Goal: Task Accomplishment & Management: Manage account settings

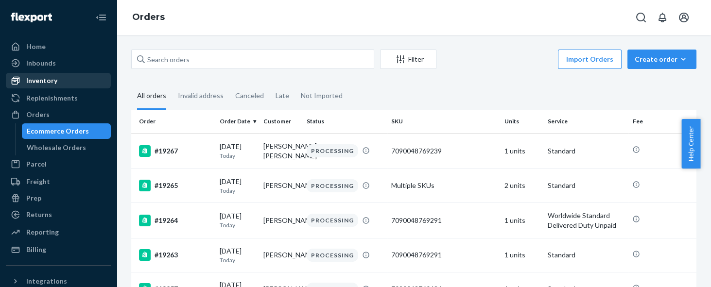
scroll to position [655, 0]
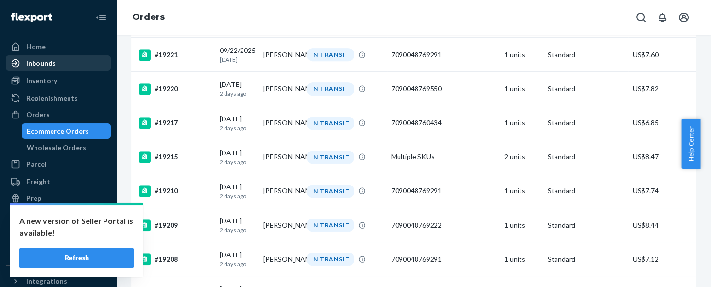
click at [52, 64] on div "Inbounds" at bounding box center [41, 63] width 30 height 10
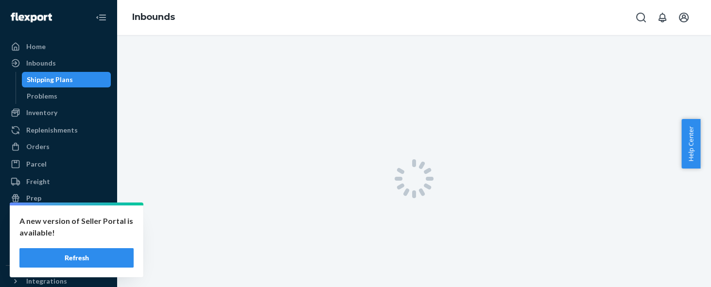
click at [80, 256] on button "Refresh" at bounding box center [76, 257] width 114 height 19
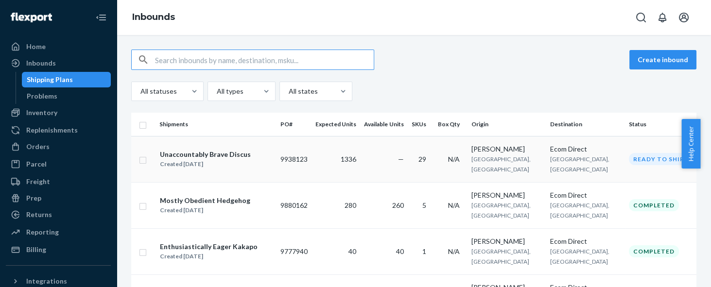
click at [193, 159] on div "Created [DATE]" at bounding box center [205, 164] width 91 height 10
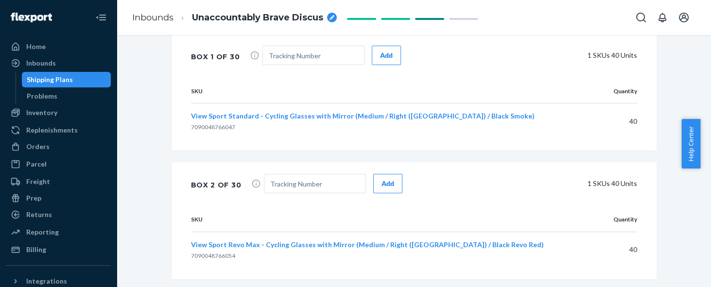
scroll to position [1822, 0]
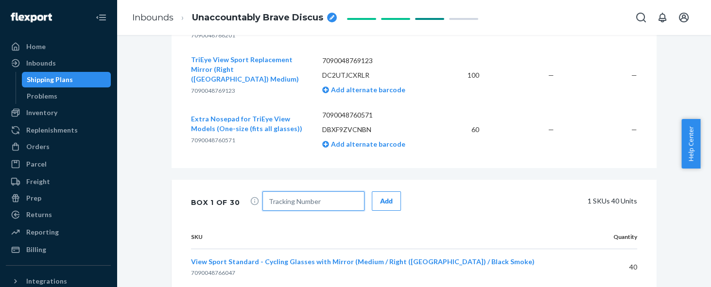
click at [330, 191] on input "text" at bounding box center [313, 200] width 102 height 19
paste input "1ZG2C1210315133476"
type input "1ZG2C1210315133476"
drag, startPoint x: 375, startPoint y: 125, endPoint x: 381, endPoint y: 125, distance: 5.4
click at [380, 196] on div "Add" at bounding box center [386, 201] width 13 height 10
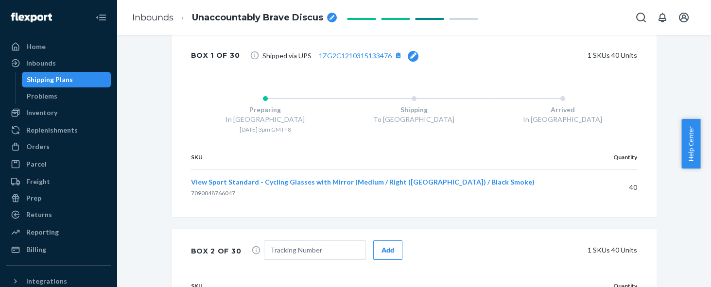
scroll to position [2034, 0]
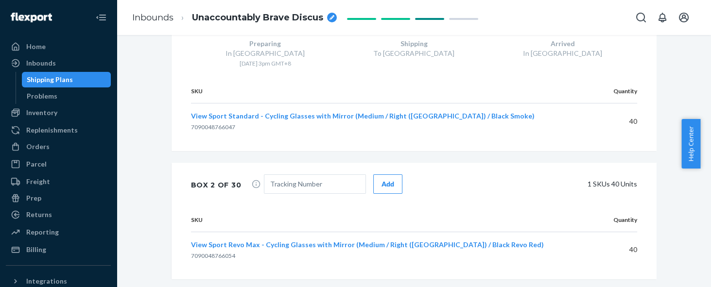
click at [503, 208] on div "SKU Quantity View Sport Revo Max - Cycling Glasses with Mirror (Medium / Right …" at bounding box center [414, 243] width 485 height 71
click at [322, 174] on input "text" at bounding box center [315, 183] width 102 height 19
paste input "1ZG2C1210300208182"
type input "1ZG2C1210300208182"
click at [382, 179] on div "Add" at bounding box center [387, 184] width 13 height 10
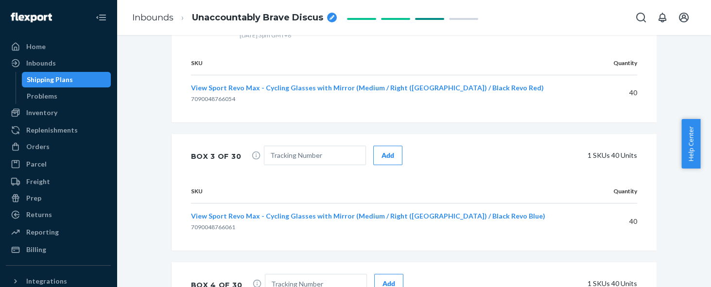
scroll to position [2253, 0]
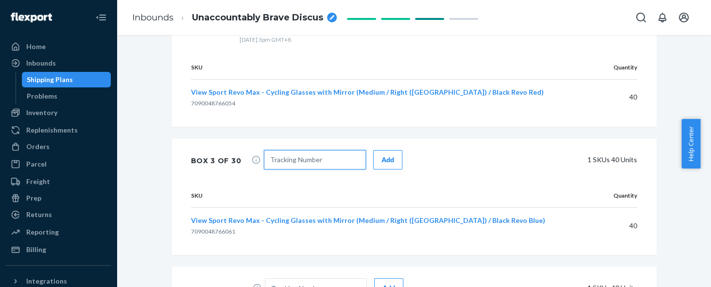
click at [333, 150] on input "text" at bounding box center [315, 159] width 102 height 19
paste input "1ZG2C1210300295678"
type input "1ZG2C1210300295678"
click at [384, 155] on div "Add" at bounding box center [387, 160] width 13 height 10
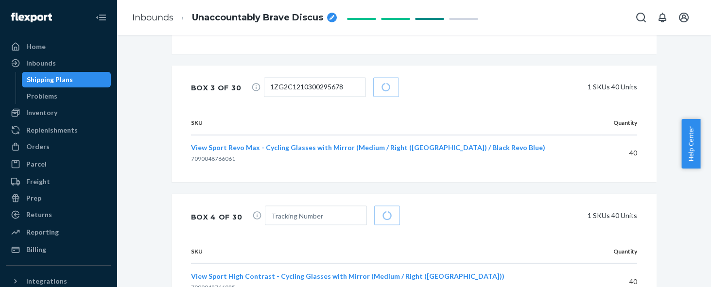
scroll to position [2392, 0]
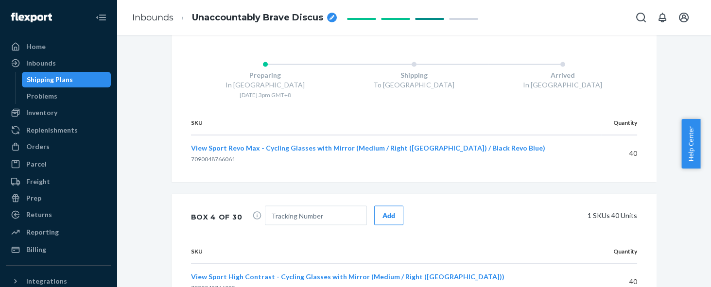
click at [270, 206] on input "text" at bounding box center [316, 215] width 102 height 19
paste input "1ZG2C1210301069509"
type input "1ZG2C1210301069509"
click at [385, 206] on button "Add" at bounding box center [388, 215] width 29 height 19
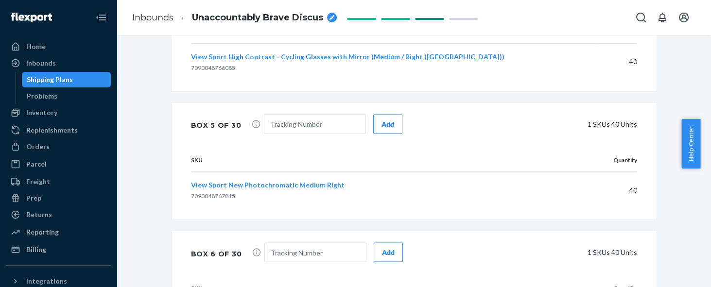
scroll to position [2684, 0]
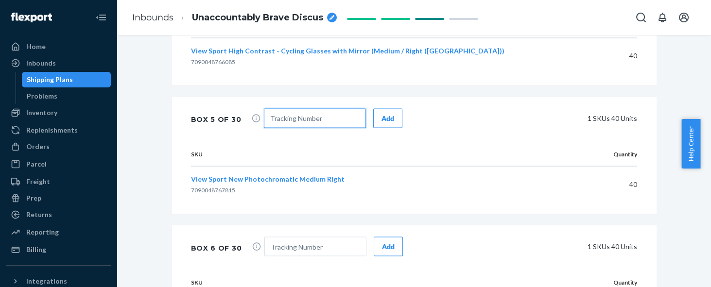
click at [285, 109] on input "text" at bounding box center [315, 118] width 102 height 19
paste input "1ZG2C1210301967084"
type input "1ZG2C1210301967084"
click at [381, 114] on div "Add" at bounding box center [387, 119] width 13 height 10
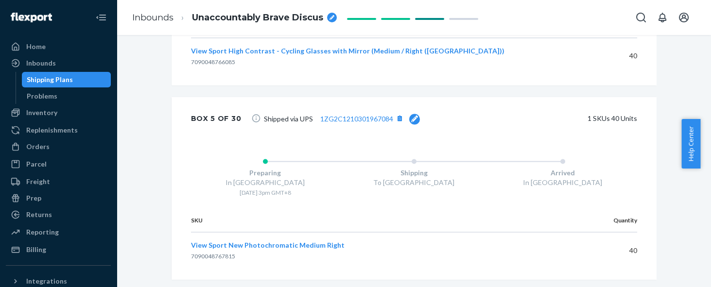
scroll to position [2683, 0]
click at [564, 234] on td "40" at bounding box center [600, 252] width 73 height 36
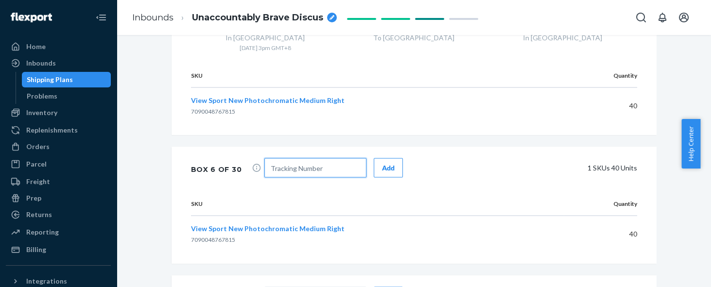
click at [325, 158] on input "text" at bounding box center [315, 167] width 102 height 19
paste input "1ZG2C1210302700136"
type input "1ZG2C1210302700136"
click at [382, 163] on div "Add" at bounding box center [388, 168] width 13 height 10
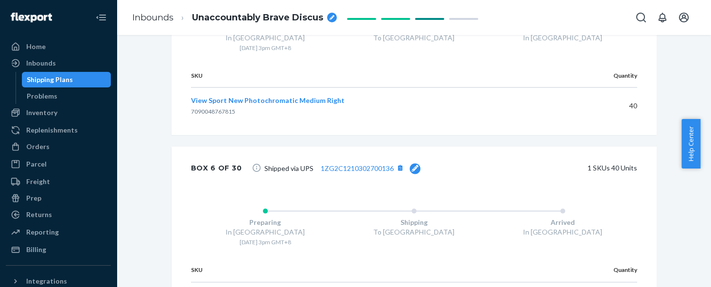
scroll to position [2901, 0]
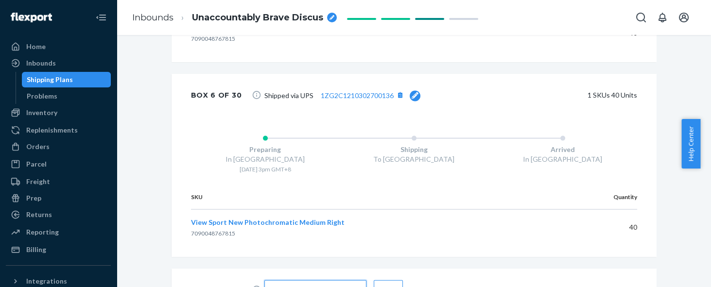
click at [322, 280] on input "text" at bounding box center [315, 289] width 102 height 19
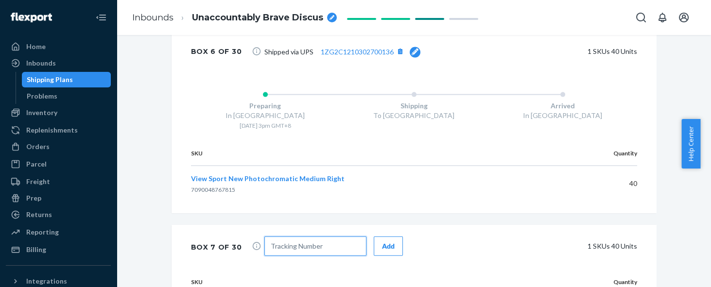
scroll to position [2974, 0]
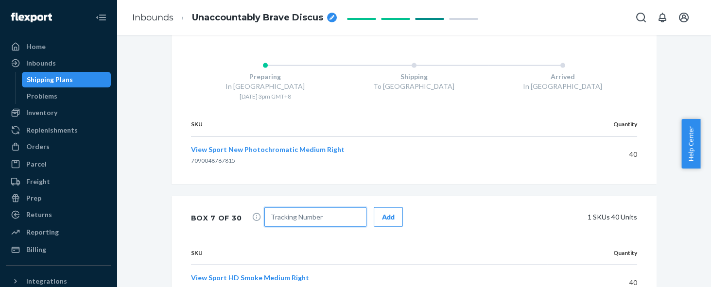
paste input "1ZG2C1210304301457"
type input "1ZG2C1210304301457"
click at [382, 212] on div "Add" at bounding box center [388, 217] width 13 height 10
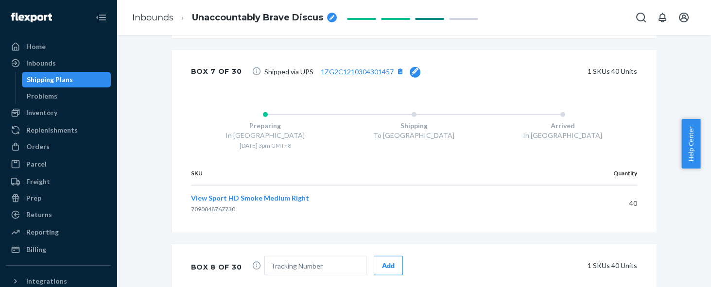
scroll to position [3186, 0]
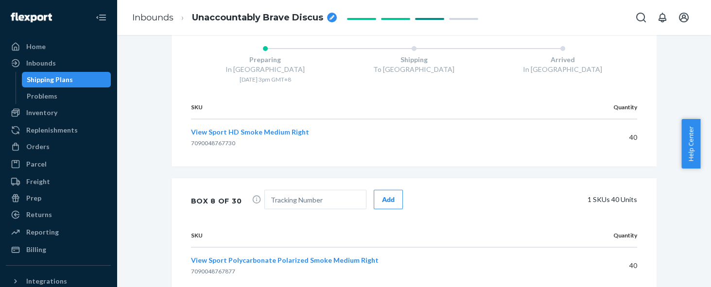
click at [557, 178] on div "Box 8 of 30 Add 1 SKUs 40 Units" at bounding box center [414, 200] width 485 height 45
click at [277, 190] on input "text" at bounding box center [315, 199] width 102 height 19
paste input "1ZG2C1210305549288"
type input "1ZG2C1210305549288"
click at [386, 190] on button "Add" at bounding box center [388, 199] width 29 height 19
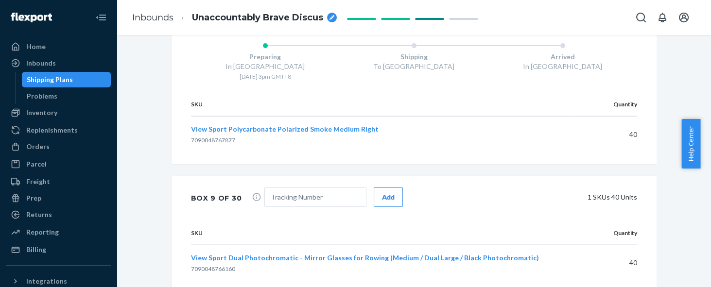
scroll to position [3405, 0]
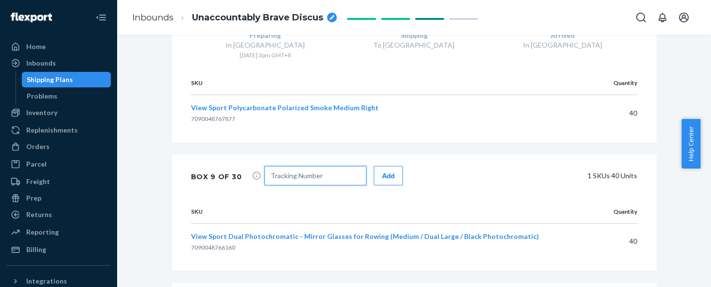
click at [273, 166] on input "text" at bounding box center [315, 175] width 102 height 19
paste input "1ZG2C1210305771699"
type input "1ZG2C1210305771699"
click at [386, 166] on button "Add" at bounding box center [388, 175] width 29 height 19
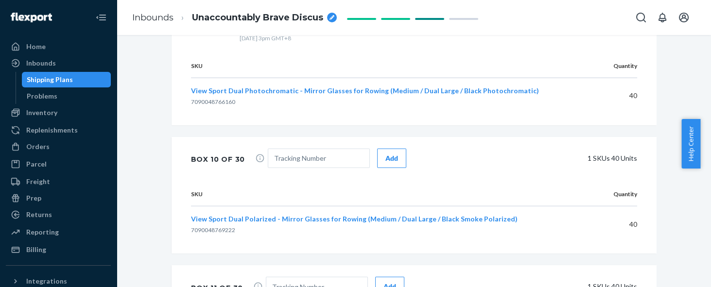
scroll to position [3617, 0]
click at [521, 182] on th "SKU" at bounding box center [395, 194] width 408 height 24
click at [289, 149] on input "text" at bounding box center [319, 158] width 102 height 19
paste input "1ZG2C1210306693914"
type input "1ZG2C1210306693914"
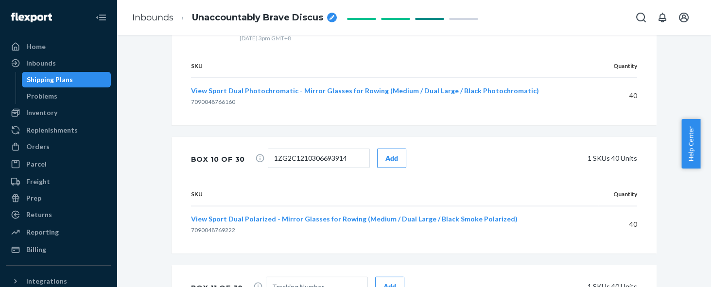
click at [386, 149] on button "Add" at bounding box center [391, 158] width 29 height 19
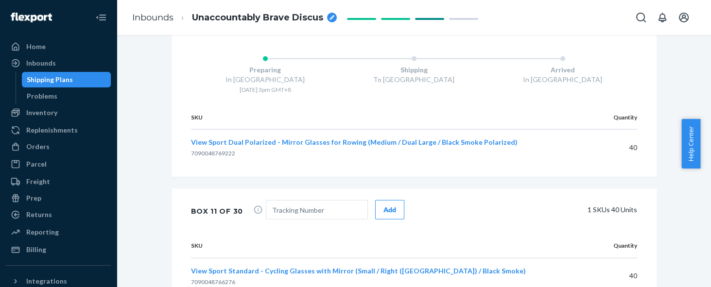
scroll to position [3762, 0]
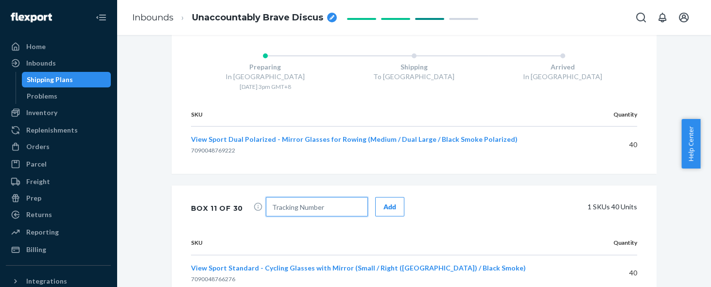
click at [325, 197] on input "text" at bounding box center [317, 206] width 102 height 19
paste input "1ZG2C1210307112558"
type input "1ZG2C1210307112558"
click at [383, 202] on div "Add" at bounding box center [389, 207] width 13 height 10
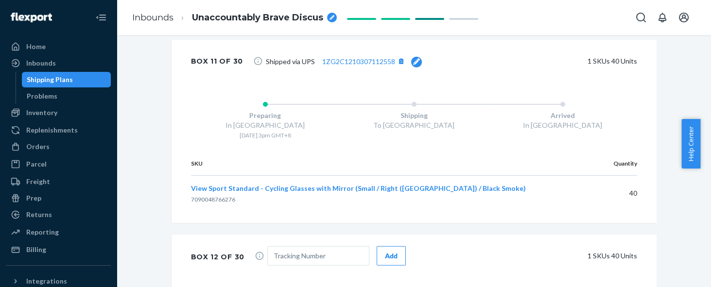
scroll to position [3975, 0]
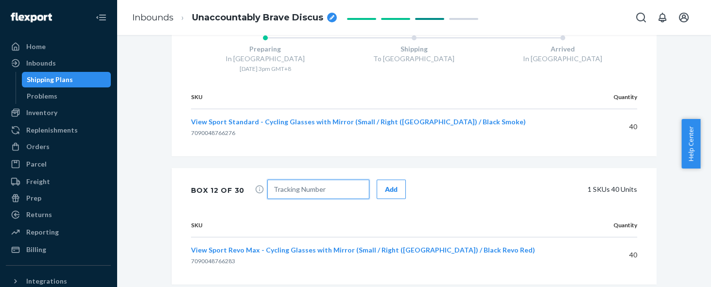
click at [306, 180] on input "text" at bounding box center [318, 189] width 102 height 19
paste input "1ZG2C1210307273723"
type input "1ZG2C1210307273723"
click at [385, 185] on div "Add" at bounding box center [391, 190] width 13 height 10
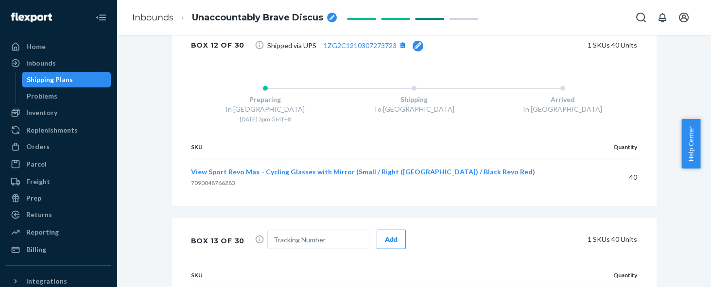
scroll to position [4192, 0]
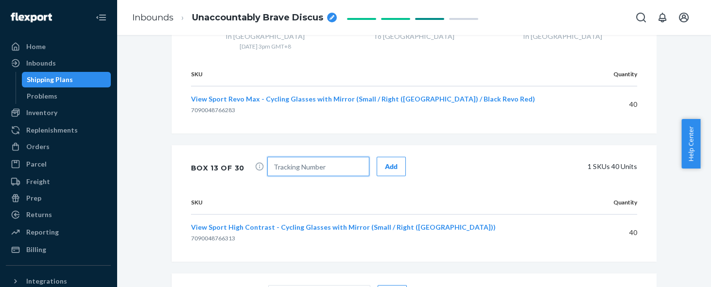
click at [311, 157] on input "text" at bounding box center [318, 166] width 102 height 19
paste input "1ZG2C1210307360843"
type input "1ZG2C1210307360843"
click at [385, 162] on div "Add" at bounding box center [391, 167] width 13 height 10
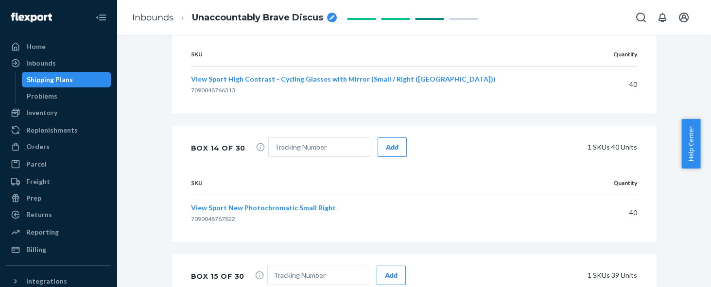
scroll to position [4411, 0]
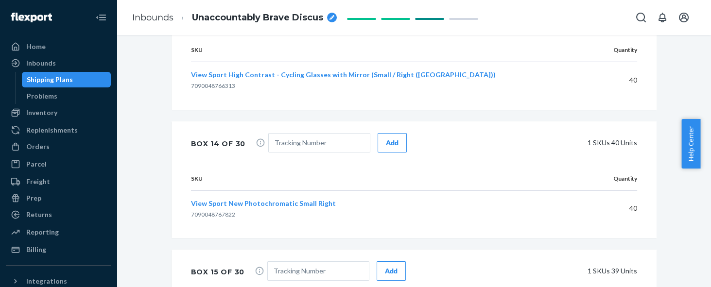
click at [540, 199] on div "View Sport New Photochromatic Small Right 7090048767822" at bounding box center [372, 209] width 362 height 20
click at [280, 133] on input "text" at bounding box center [319, 142] width 102 height 19
paste input "1ZG2C1210307991966"
type input "1ZG2C1210307991966"
click at [386, 138] on div "Add" at bounding box center [392, 143] width 13 height 10
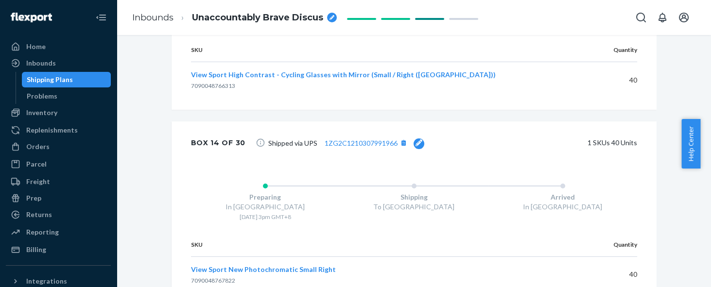
click at [509, 233] on th "SKU" at bounding box center [376, 245] width 370 height 24
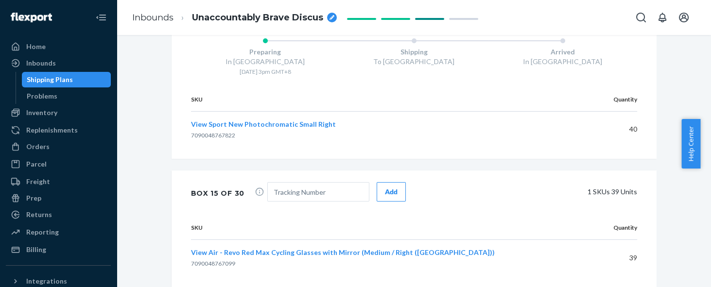
scroll to position [4557, 0]
click at [322, 182] on input "text" at bounding box center [318, 191] width 102 height 19
paste input "1ZG2C1210308382336"
type input "1ZG2C1210308382336"
click at [385, 187] on div "Add" at bounding box center [391, 192] width 13 height 10
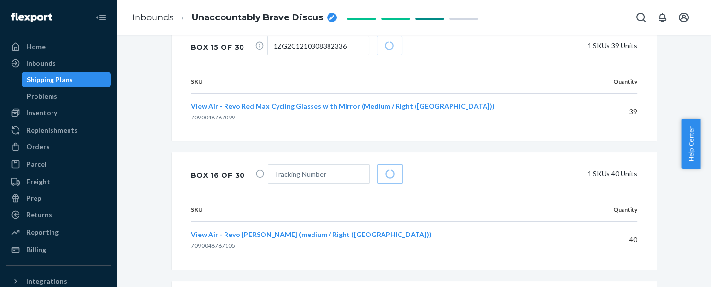
scroll to position [4768, 0]
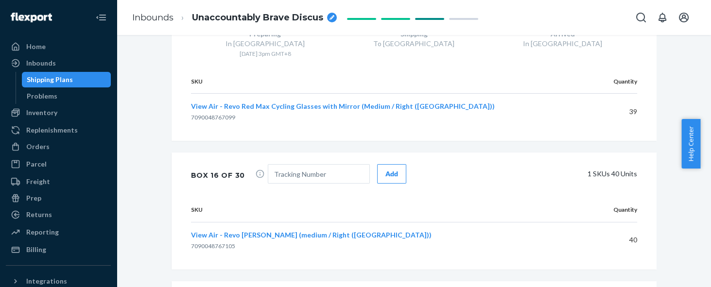
click at [549, 198] on th "SKU" at bounding box center [389, 210] width 396 height 24
click at [306, 164] on input "text" at bounding box center [319, 173] width 102 height 19
paste input "1ZG2C1210308961942"
type input "1ZG2C1210308961942"
click at [388, 164] on button "Add" at bounding box center [391, 173] width 29 height 19
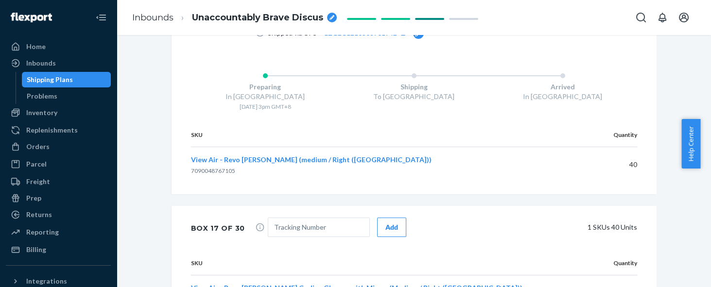
scroll to position [4914, 0]
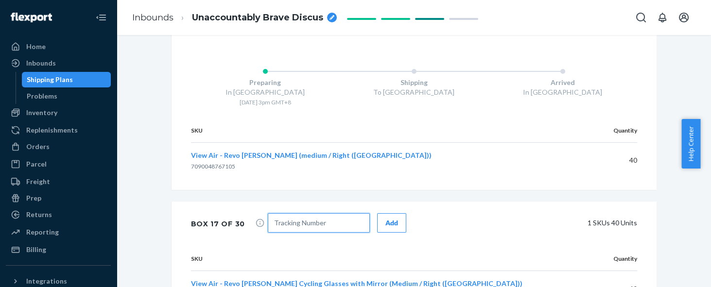
click at [280, 213] on input "text" at bounding box center [319, 222] width 102 height 19
paste input "1ZG2C1210309222793"
type input "1ZG2C1210309222793"
click at [385, 218] on div "Add" at bounding box center [391, 223] width 13 height 10
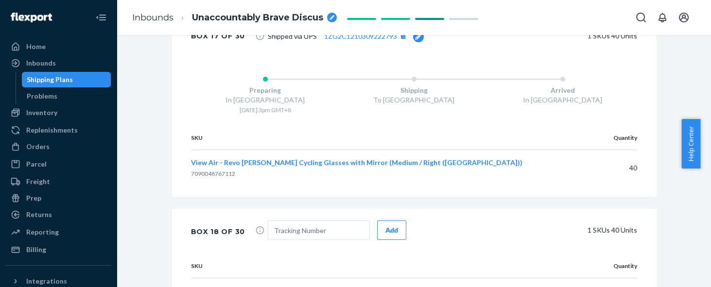
scroll to position [5133, 0]
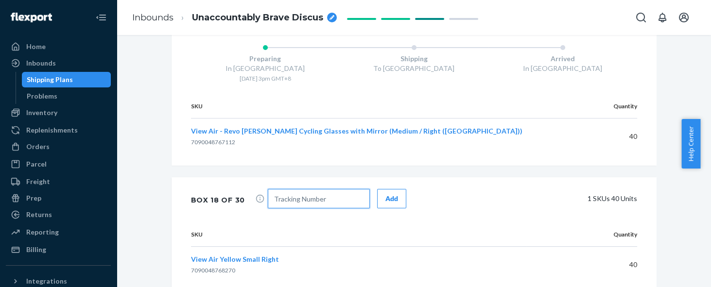
click at [313, 189] on input "text" at bounding box center [319, 198] width 102 height 19
paste input "1ZG2C1210309773895"
type input "1ZG2C1210309773895"
click at [385, 194] on div "Add" at bounding box center [391, 199] width 13 height 10
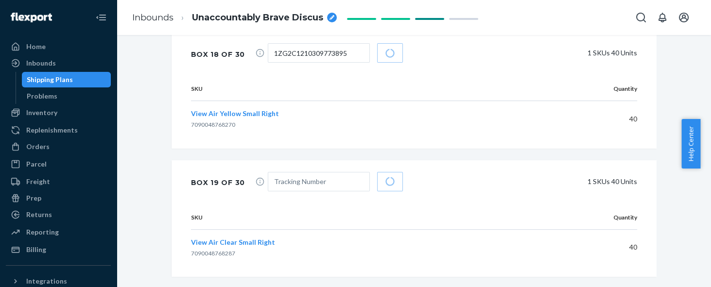
scroll to position [5345, 0]
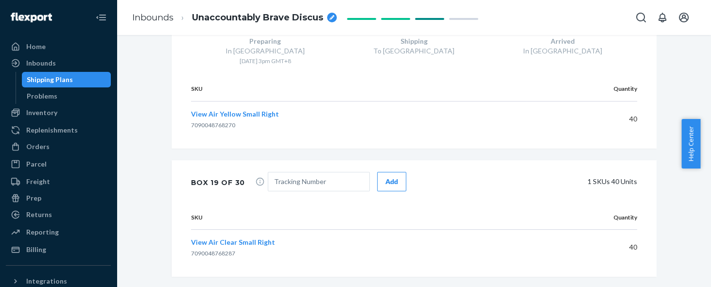
click at [527, 160] on div "Box 19 of 30 Add 1 SKUs 40 Units" at bounding box center [414, 182] width 485 height 45
click at [314, 172] on input "text" at bounding box center [319, 181] width 102 height 19
paste input "1ZG2C1210310011526"
type input "1ZG2C1210310011526"
click at [385, 177] on div "Add" at bounding box center [391, 182] width 13 height 10
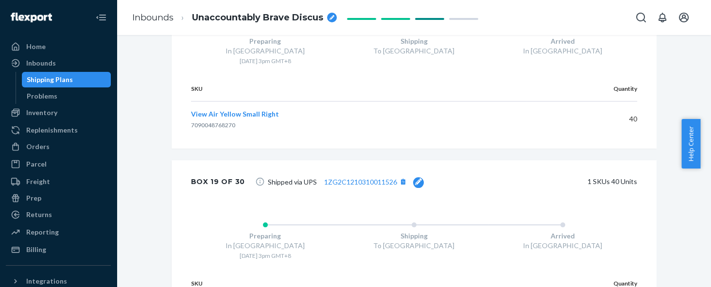
click at [505, 172] on div "1 SKUs 40 Units" at bounding box center [537, 181] width 199 height 19
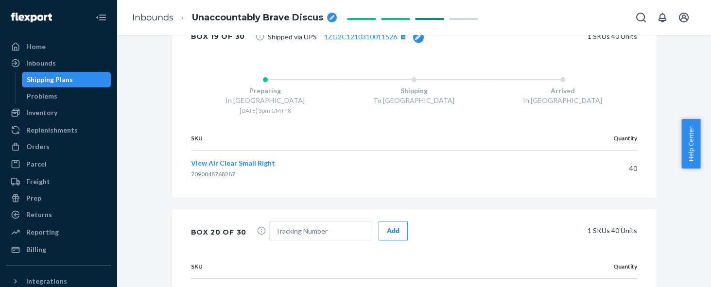
scroll to position [5491, 0]
click at [350, 221] on input "text" at bounding box center [320, 230] width 102 height 19
paste input "1ZG2C1210310934164"
type input "1ZG2C1210310934164"
click at [391, 221] on button "Add" at bounding box center [393, 230] width 29 height 19
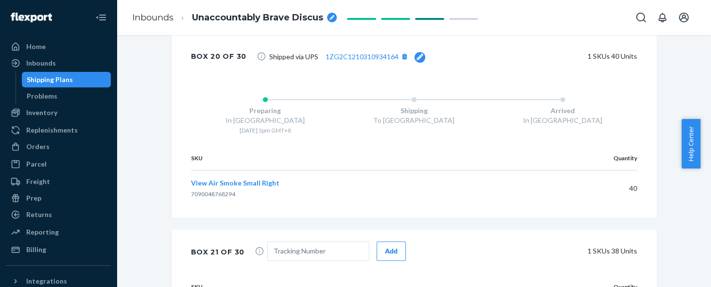
scroll to position [5709, 0]
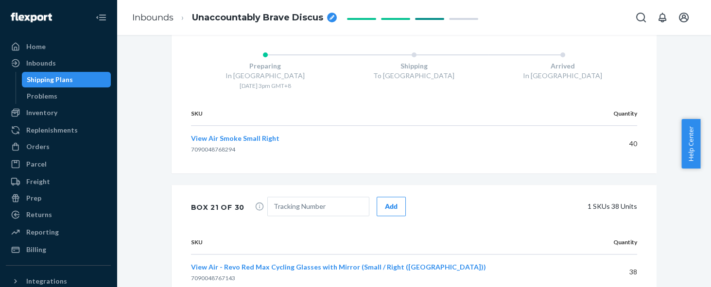
click at [486, 230] on th "SKU" at bounding box center [393, 242] width 404 height 24
click at [334, 197] on input "text" at bounding box center [318, 206] width 102 height 19
paste input "1ZG2C1210312859742"
type input "1ZG2C1210312859742"
click at [385, 202] on div "Add" at bounding box center [391, 207] width 13 height 10
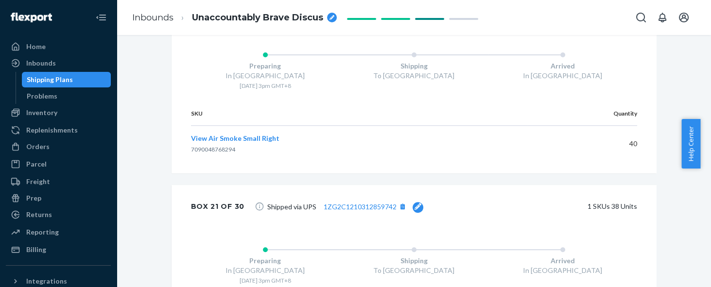
click at [485, 185] on div "Box 21 of 30 Shipped via UPS 1ZG2C1210312859742 1 SKUs 38 Units" at bounding box center [414, 206] width 485 height 43
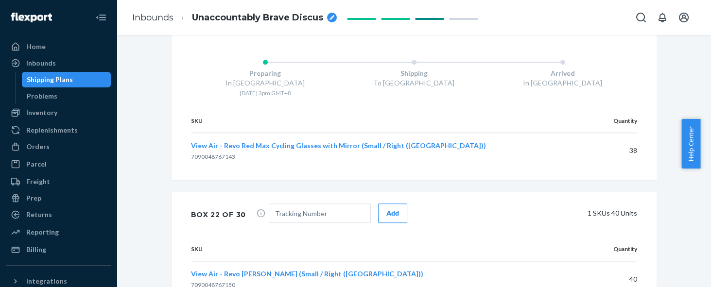
scroll to position [5928, 0]
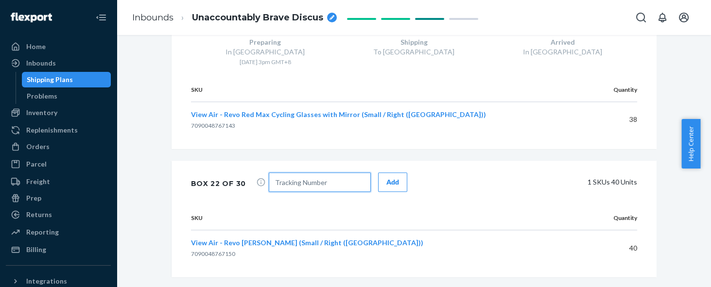
click at [301, 173] on input "text" at bounding box center [320, 182] width 102 height 19
paste input "1ZG2C1210313565012"
type input "1ZG2C1210313565012"
click at [386, 177] on div "Add" at bounding box center [392, 182] width 13 height 10
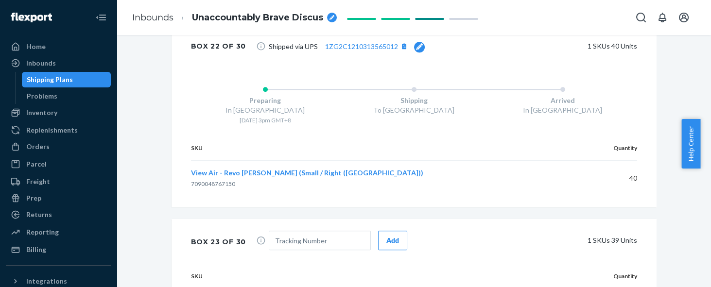
scroll to position [6074, 0]
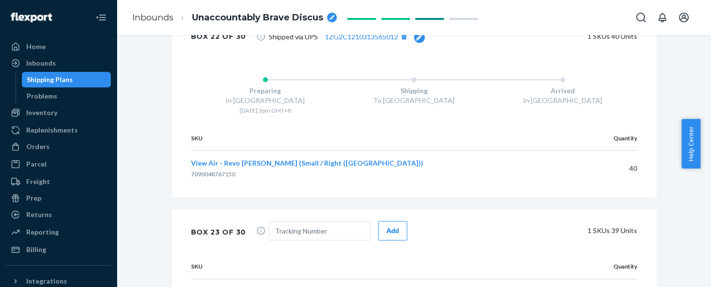
click at [305, 221] on input "text" at bounding box center [320, 230] width 102 height 19
paste input "1ZG2C1210314308404"
type input "1ZG2C1210314308404"
click at [387, 226] on div "Add" at bounding box center [392, 231] width 13 height 10
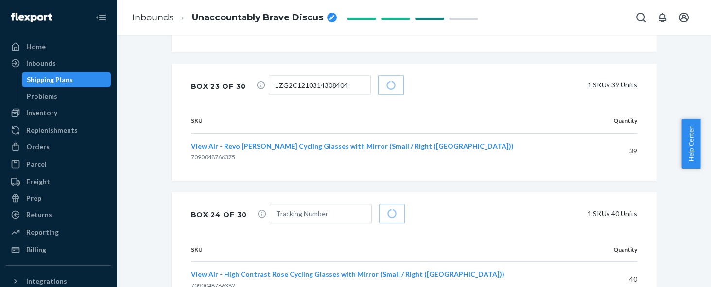
scroll to position [6286, 0]
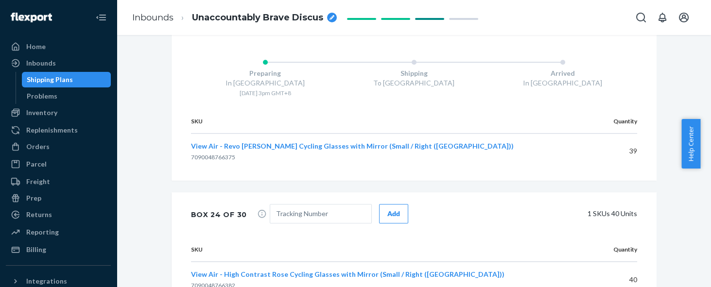
click at [495, 238] on div "SKU Quantity View Air - High Contrast Rose Cycling Glasses with Mirror (Small /…" at bounding box center [414, 273] width 485 height 71
click at [315, 204] on input "text" at bounding box center [321, 213] width 102 height 19
paste input "1ZG2C1210314647306"
type input "1ZG2C1210314647306"
click at [387, 209] on div "Add" at bounding box center [393, 214] width 13 height 10
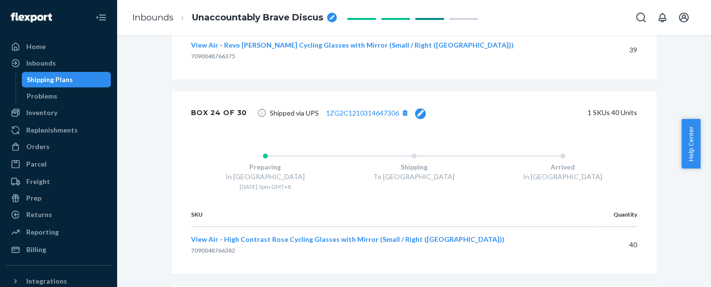
scroll to position [6432, 0]
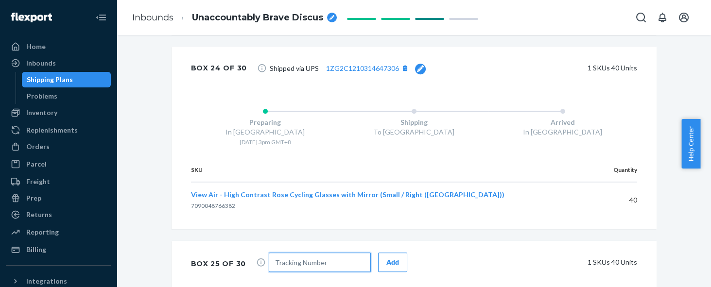
click at [305, 253] on input "text" at bounding box center [320, 262] width 102 height 19
paste input "1ZG2C1210315092627"
type input "1ZG2C1210315092627"
click at [390, 253] on button "Add" at bounding box center [392, 262] width 29 height 19
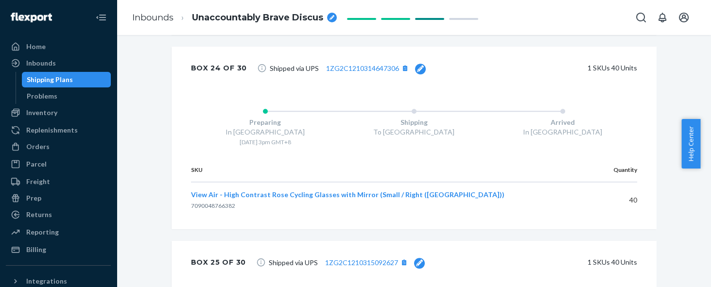
click at [517, 182] on td "View Air - High Contrast Rose Cycling Glasses with Mirror (Small / Right ([GEOG…" at bounding box center [394, 200] width 406 height 36
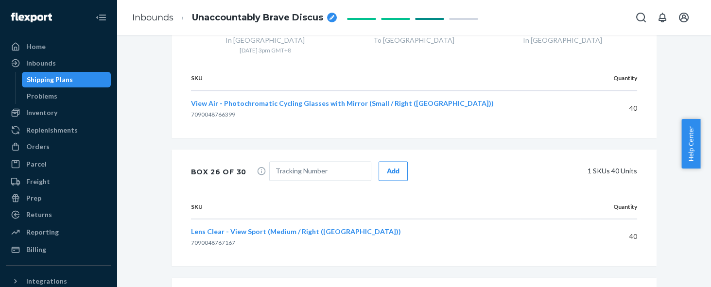
scroll to position [6723, 0]
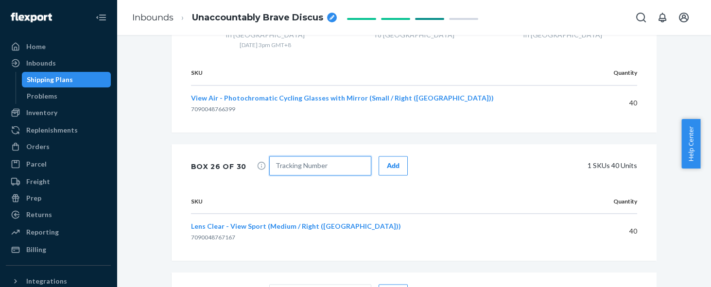
click at [279, 156] on input "text" at bounding box center [320, 165] width 102 height 19
paste input "1ZG2C1210315913061"
type input "1ZG2C1210315913061"
click at [389, 161] on div "Add" at bounding box center [393, 166] width 13 height 10
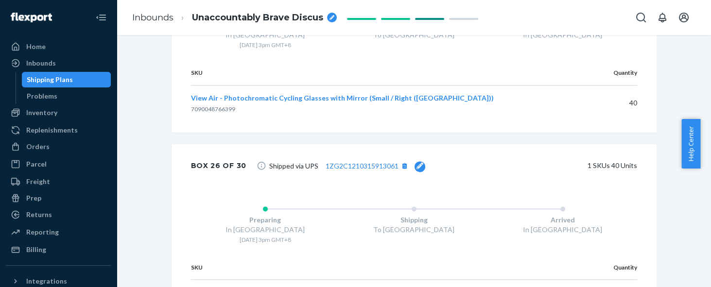
click at [520, 256] on th "SKU" at bounding box center [386, 268] width 390 height 24
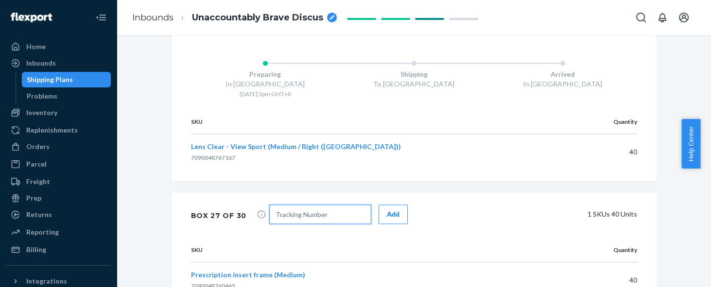
click at [309, 205] on input "text" at bounding box center [320, 214] width 102 height 19
paste input "1ZG2C1210316991234"
type input "1ZG2C1210316991234"
drag, startPoint x: 385, startPoint y: 132, endPoint x: 391, endPoint y: 136, distance: 6.8
click at [387, 209] on div "Add" at bounding box center [393, 214] width 13 height 10
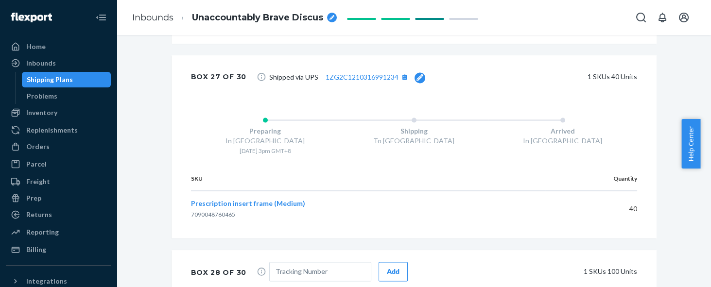
scroll to position [7015, 0]
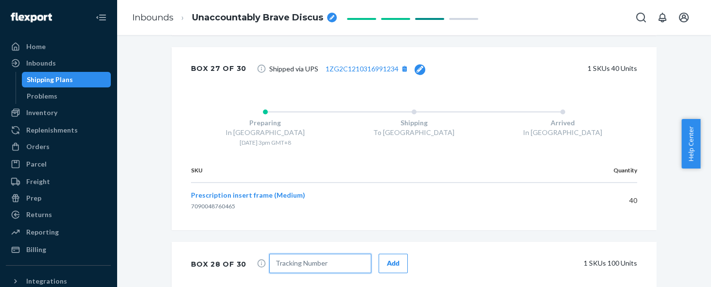
click at [312, 254] on input "text" at bounding box center [320, 263] width 102 height 19
paste input "1ZG2C1210317536117"
type input "1ZG2C1210317536117"
click at [387, 259] on div "Add" at bounding box center [393, 264] width 13 height 10
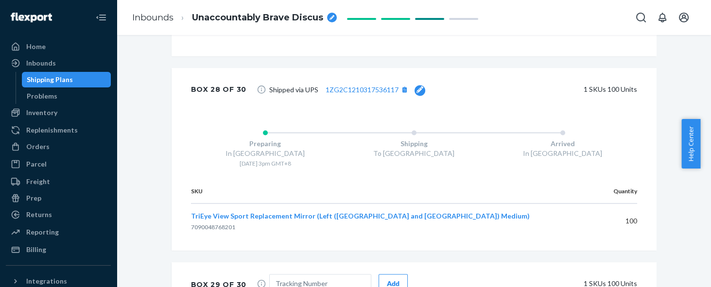
scroll to position [7233, 0]
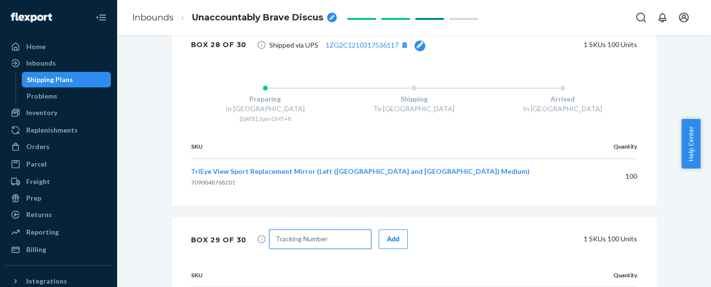
click at [317, 229] on input "text" at bounding box center [320, 238] width 102 height 19
paste input "1ZG2C1210318590351"
type input "1ZG2C1210318590351"
click at [387, 234] on div "Add" at bounding box center [393, 239] width 13 height 10
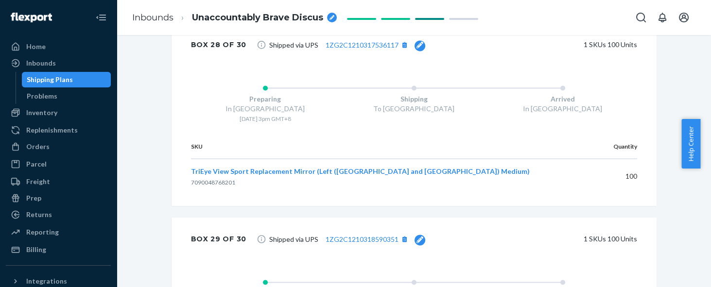
click at [489, 229] on div "1 SKUs 100 Units" at bounding box center [538, 238] width 197 height 19
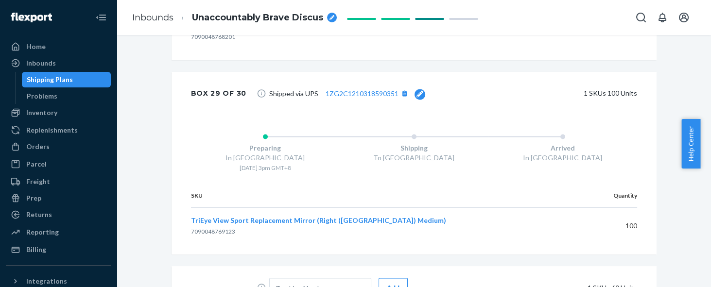
scroll to position [7424, 0]
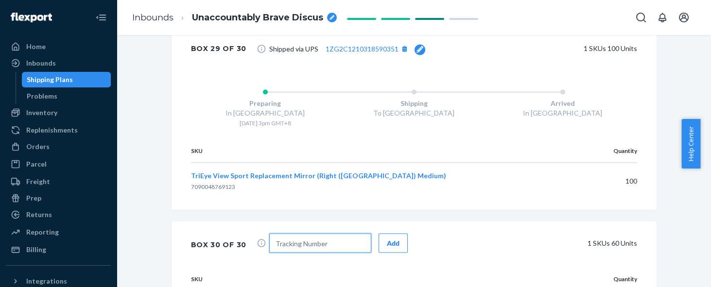
click at [355, 233] on input "text" at bounding box center [320, 242] width 102 height 19
paste input "1ZG2C1210319164579"
type input "1ZG2C1210319164579"
click at [387, 238] on div "Add" at bounding box center [393, 243] width 13 height 10
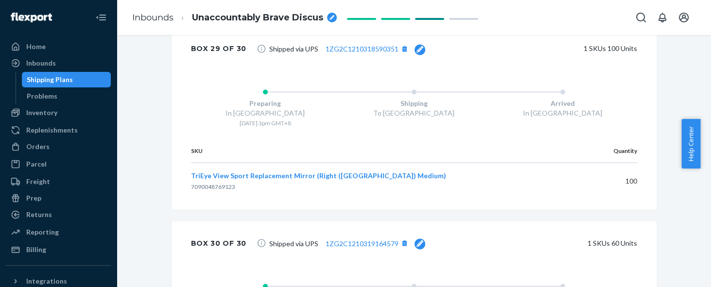
scroll to position [7490, 0]
